Goal: Check status: Check status

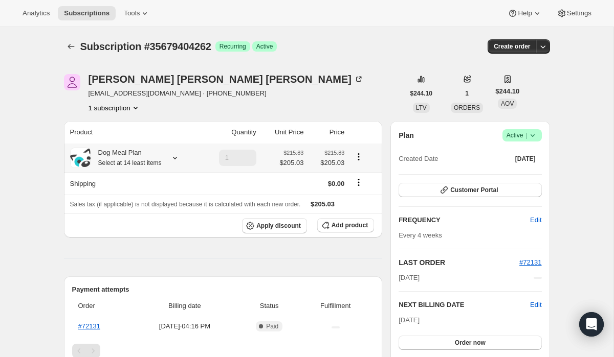
click at [177, 159] on icon at bounding box center [175, 158] width 4 height 3
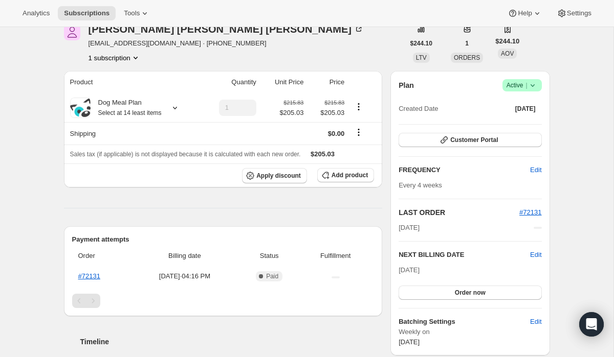
scroll to position [56, 0]
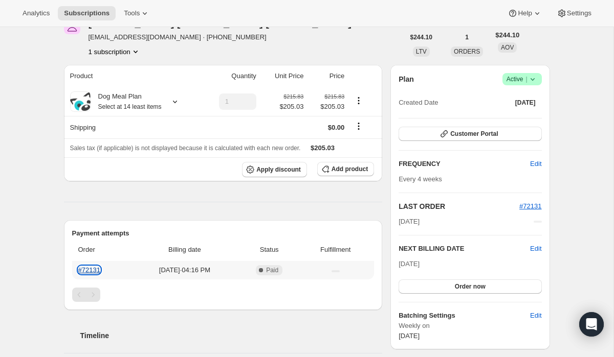
click at [86, 270] on link "#72131" at bounding box center [89, 270] width 22 height 8
